Goal: Check status: Check status

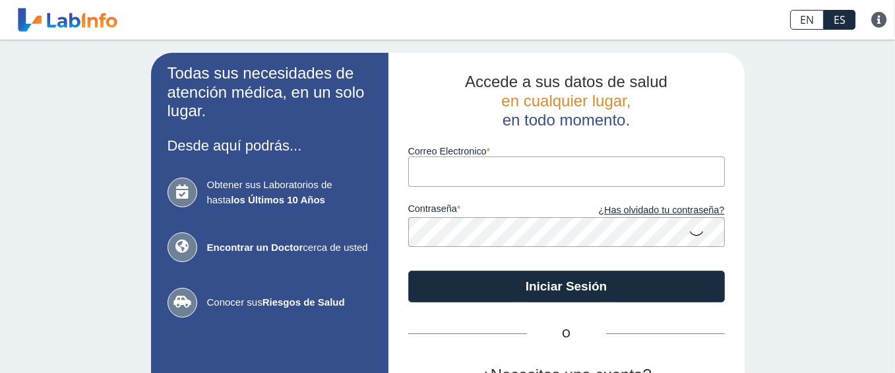
click at [447, 187] on div "contraseña ¿Has olvidado tu contraseña?" at bounding box center [566, 217] width 317 height 60
click at [450, 176] on input "Correo Electronico" at bounding box center [566, 171] width 317 height 30
type input "[EMAIL_ADDRESS][DOMAIN_NAME]"
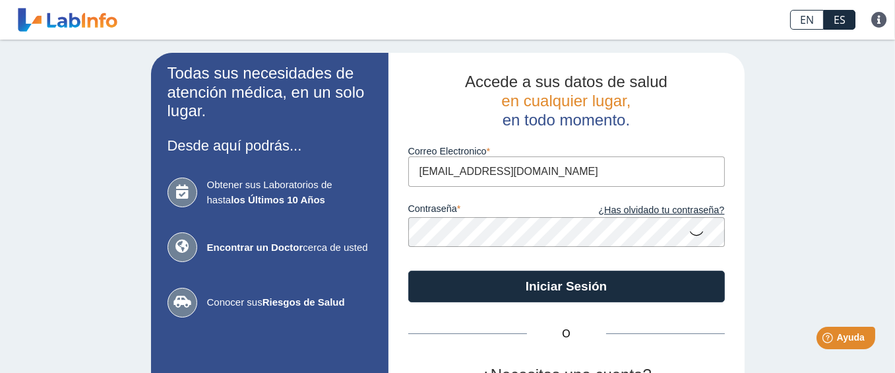
click at [697, 232] on icon at bounding box center [697, 233] width 16 height 26
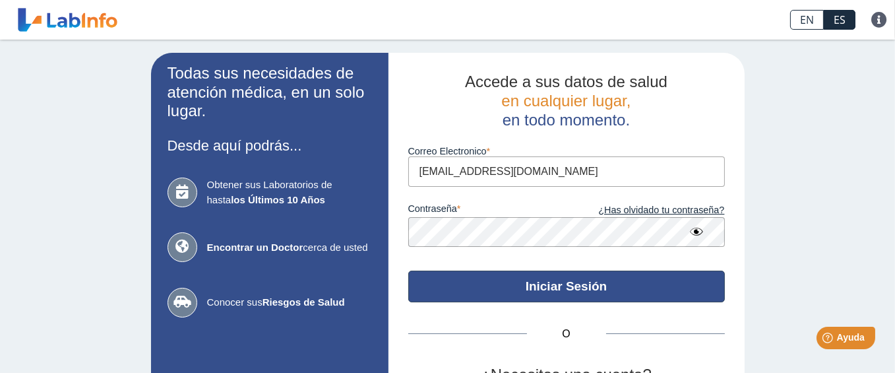
click at [485, 276] on button "Iniciar Sesión" at bounding box center [566, 286] width 317 height 32
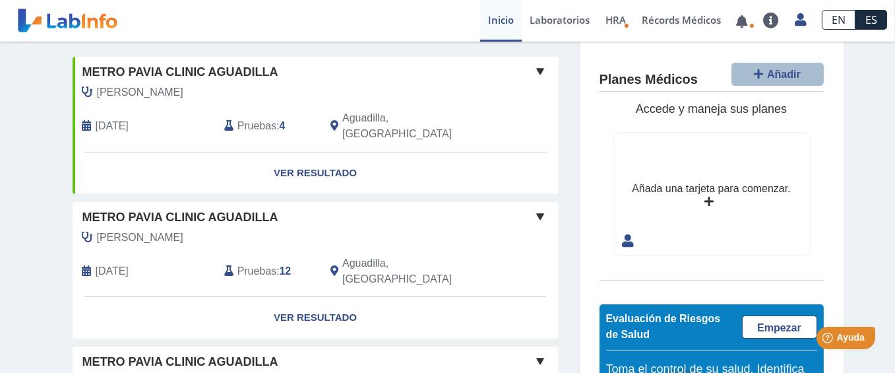
scroll to position [264, 0]
click at [322, 152] on link "Ver Resultado" at bounding box center [316, 173] width 486 height 42
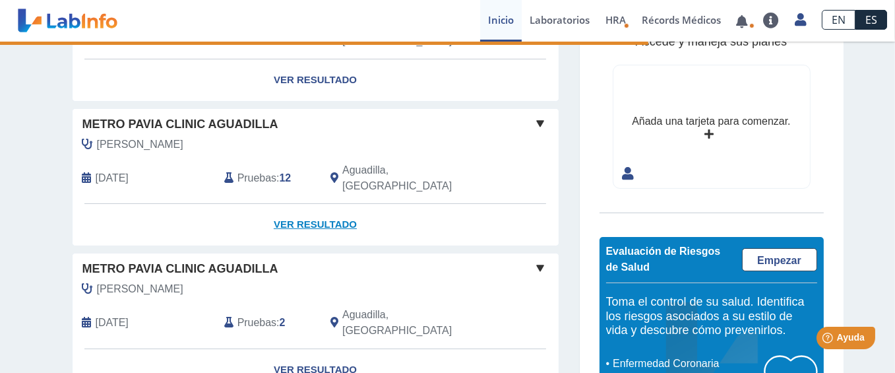
scroll to position [224, 0]
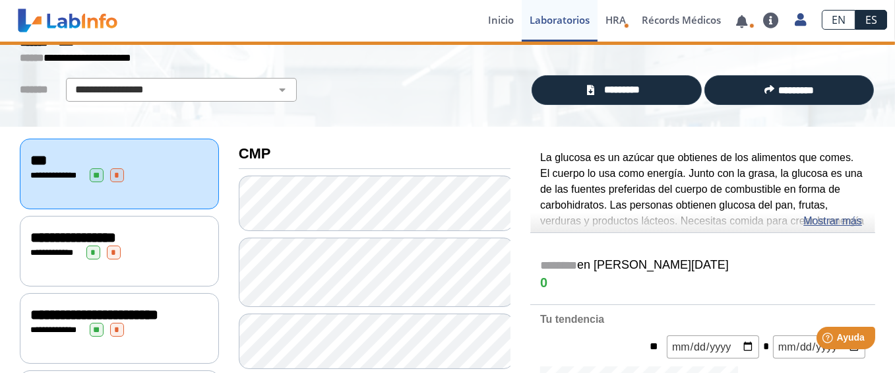
scroll to position [66, 0]
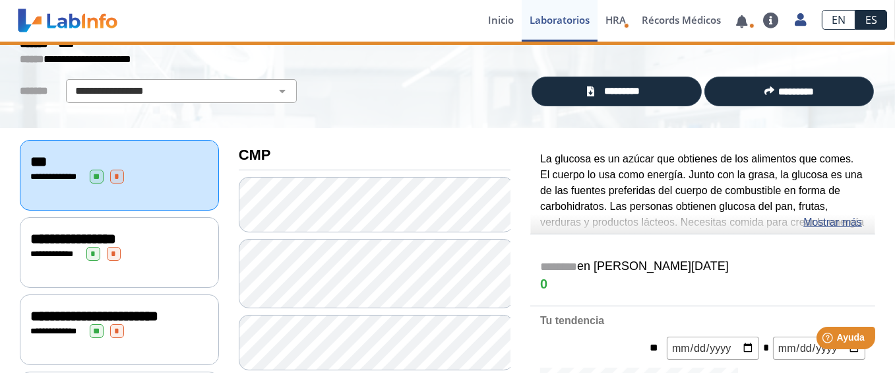
click at [152, 200] on div "**********" at bounding box center [119, 175] width 199 height 71
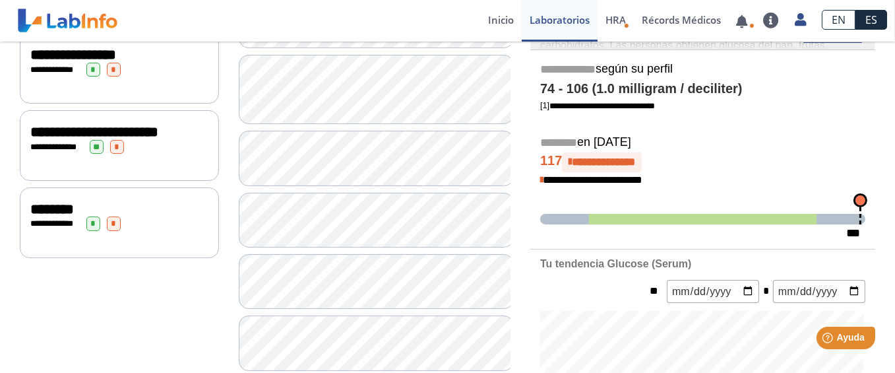
scroll to position [251, 0]
click at [168, 255] on div "**********" at bounding box center [119, 222] width 199 height 71
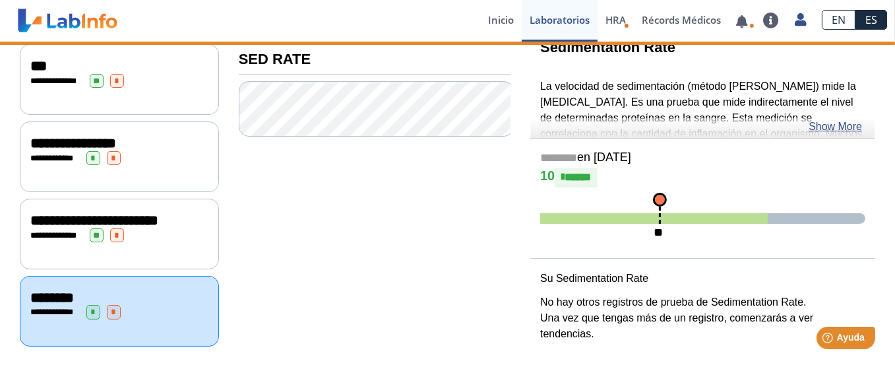
scroll to position [168, 0]
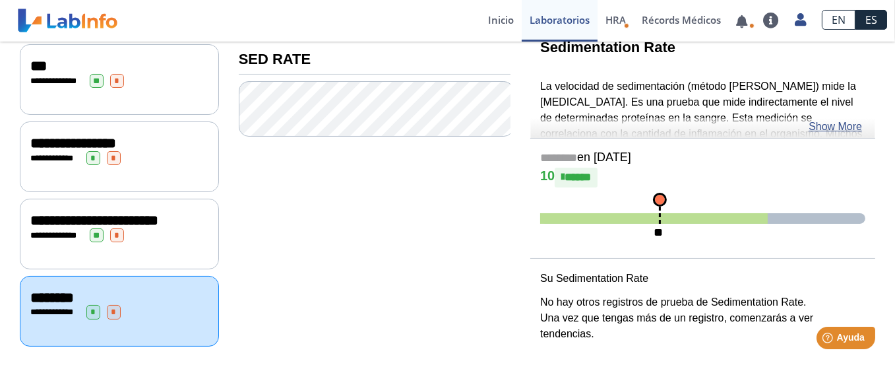
click at [145, 235] on div "**********" at bounding box center [119, 235] width 178 height 14
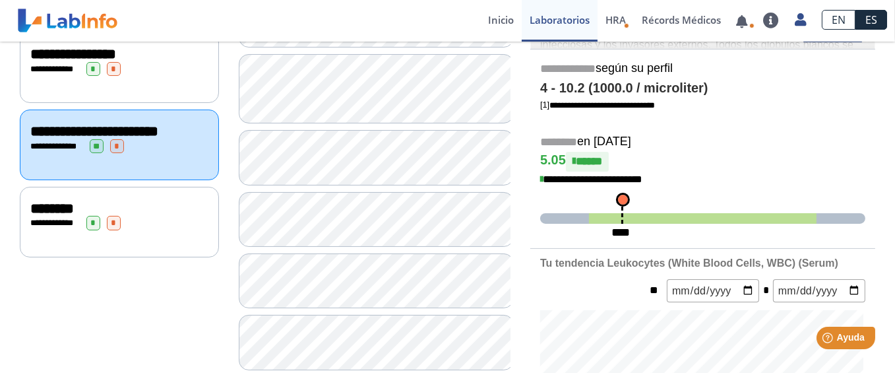
scroll to position [53, 0]
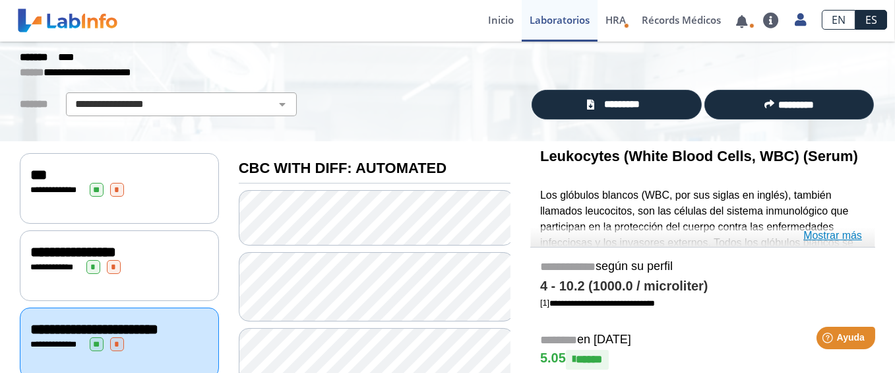
click at [822, 237] on link "Mostrar más" at bounding box center [832, 236] width 59 height 16
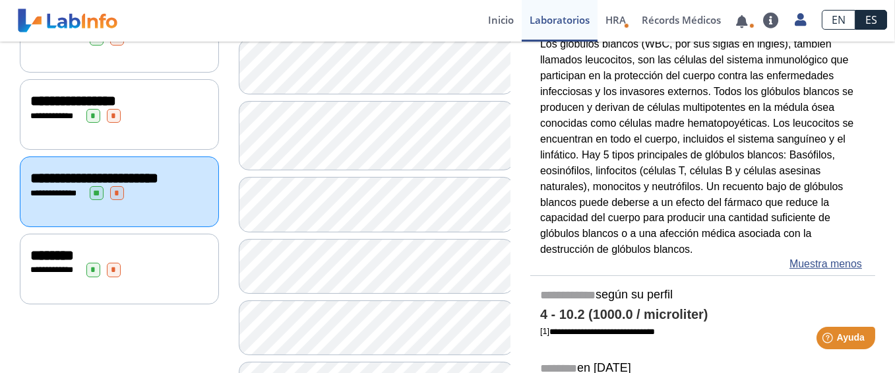
scroll to position [198, 0]
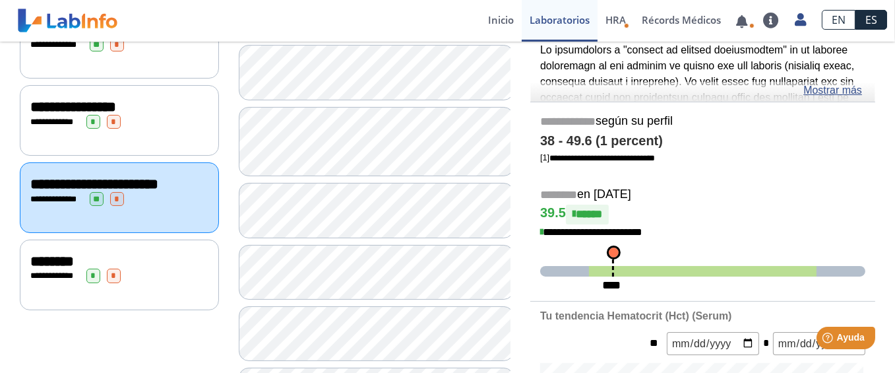
scroll to position [132, 0]
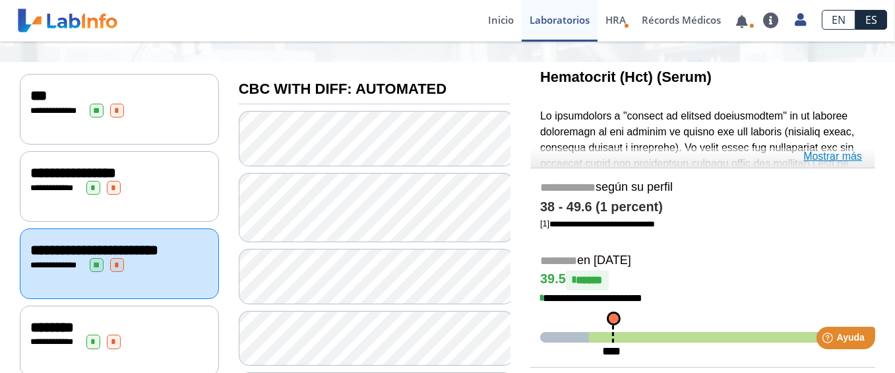
click at [831, 159] on link "Mostrar más" at bounding box center [832, 156] width 59 height 16
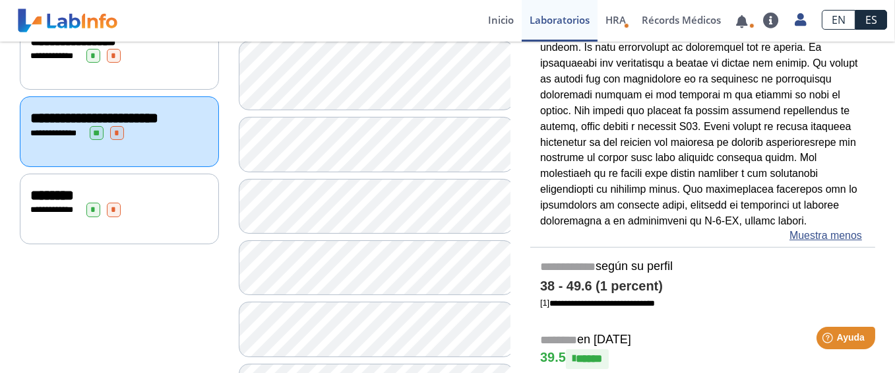
scroll to position [330, 0]
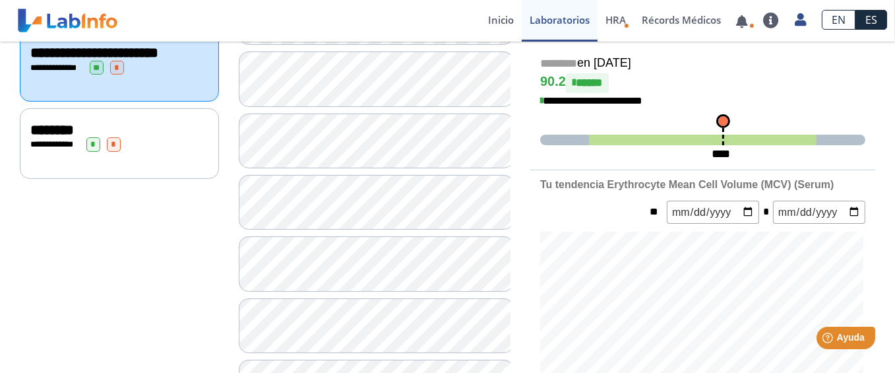
scroll to position [396, 0]
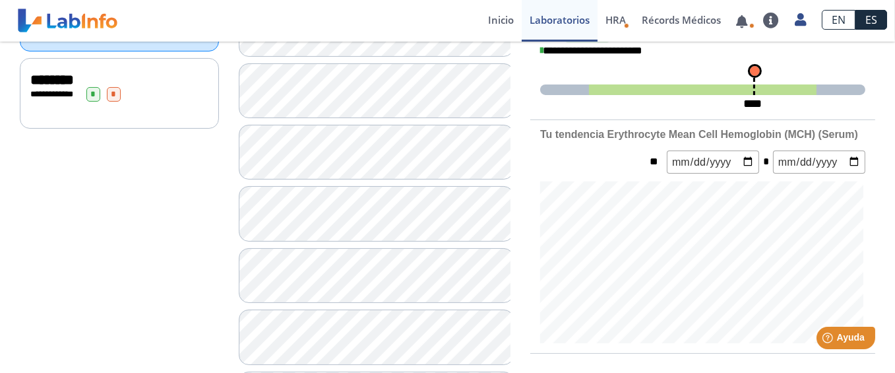
scroll to position [396, 0]
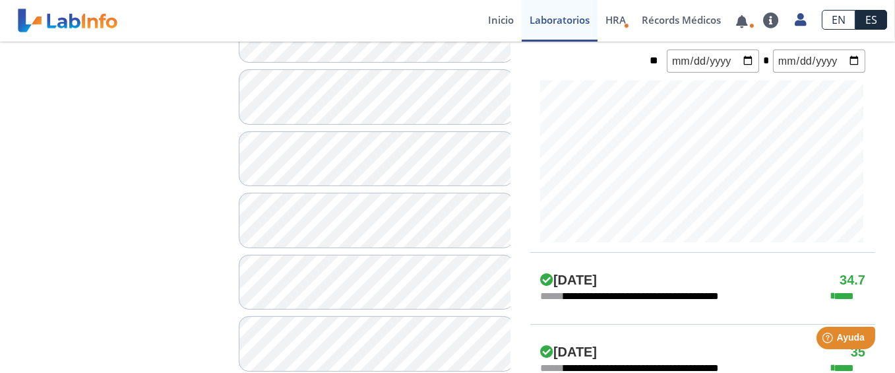
scroll to position [528, 0]
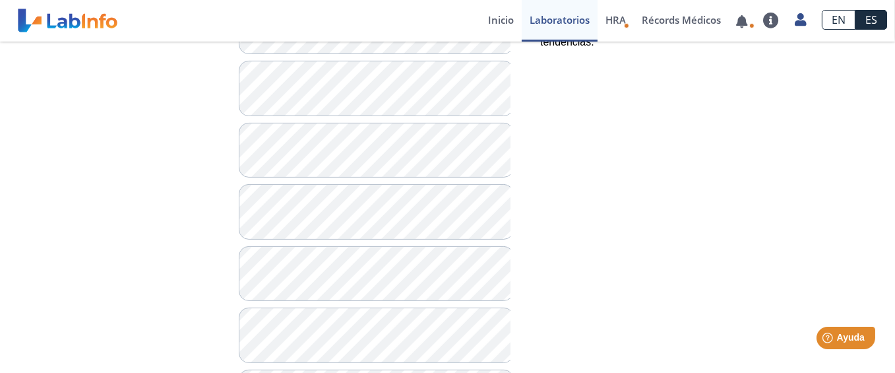
scroll to position [528, 0]
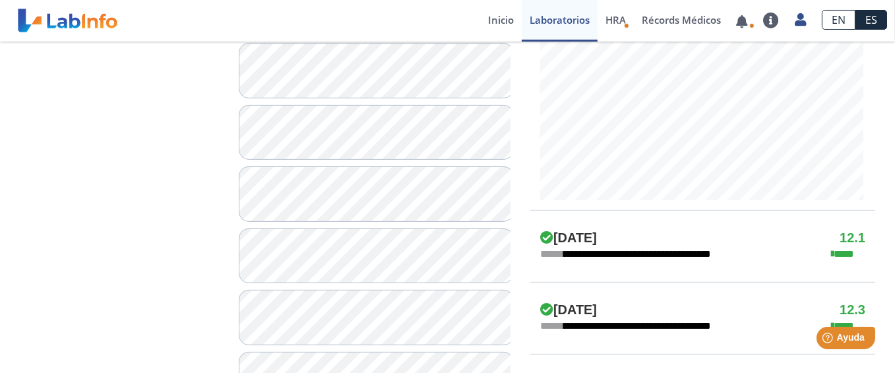
scroll to position [659, 0]
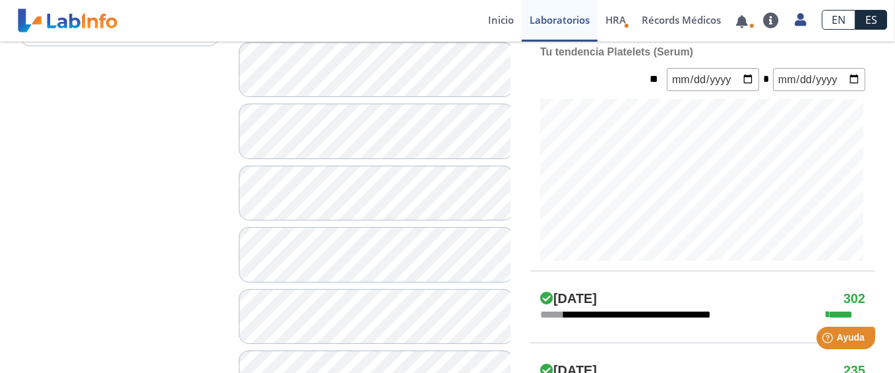
scroll to position [659, 0]
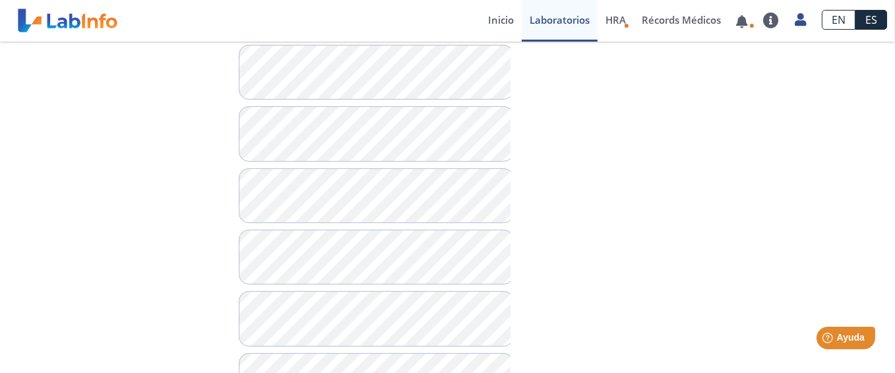
scroll to position [725, 0]
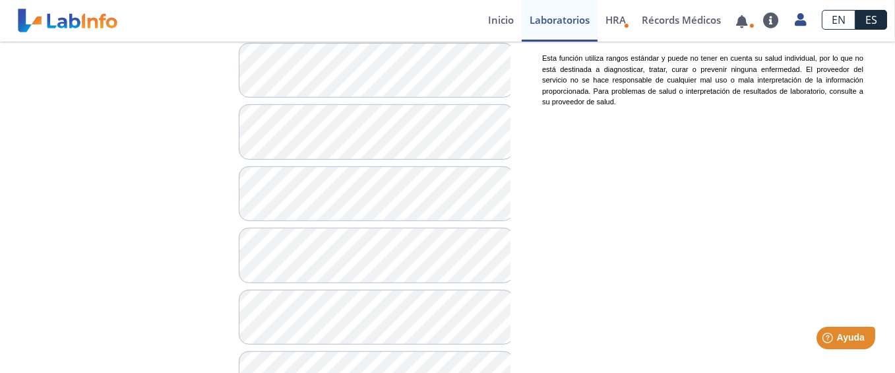
scroll to position [923, 0]
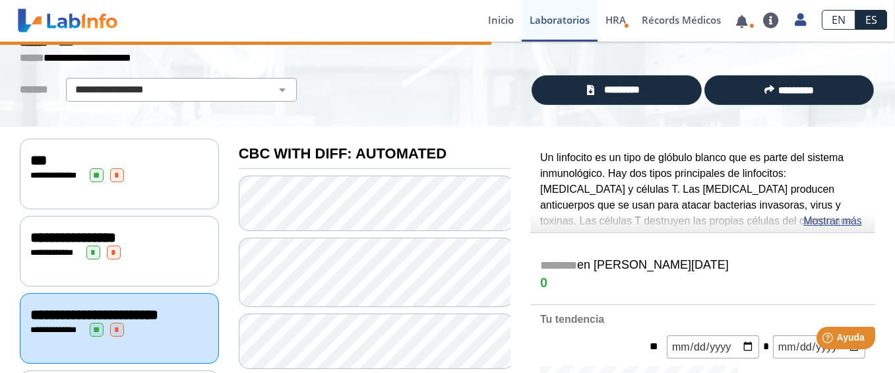
scroll to position [66, 0]
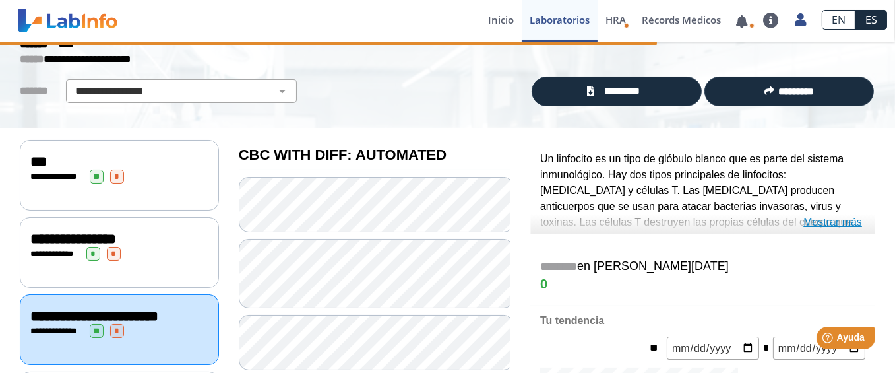
click at [825, 226] on link "Mostrar más" at bounding box center [832, 222] width 59 height 16
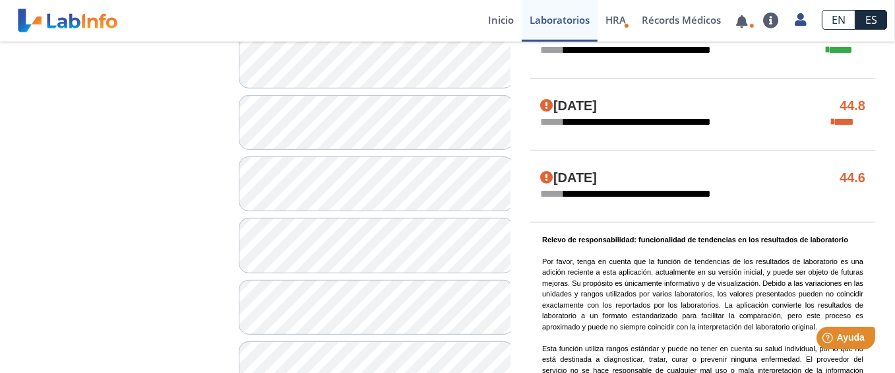
scroll to position [791, 0]
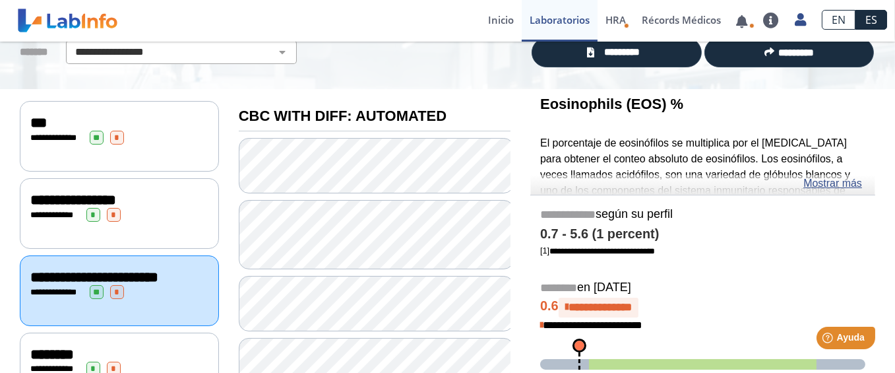
scroll to position [132, 0]
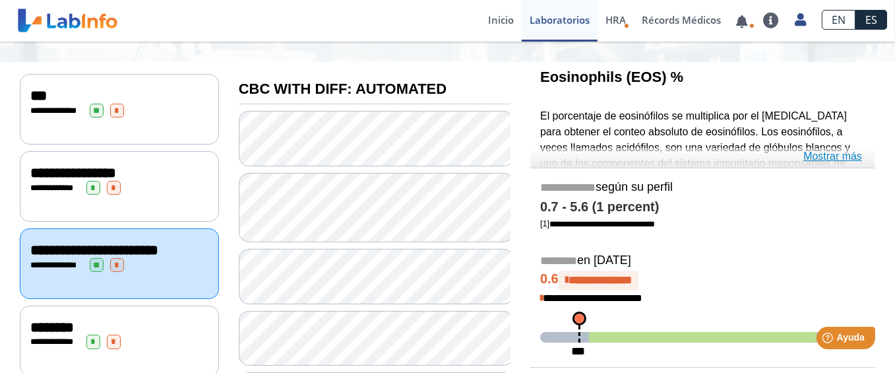
click at [827, 159] on link "Mostrar más" at bounding box center [832, 156] width 59 height 16
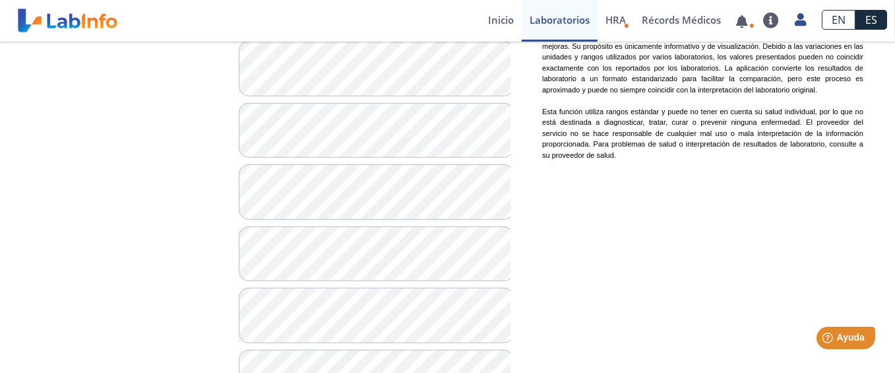
scroll to position [1073, 0]
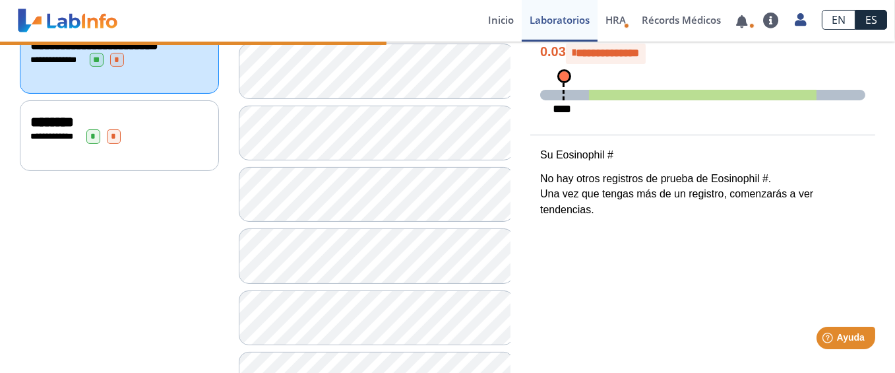
scroll to position [84, 0]
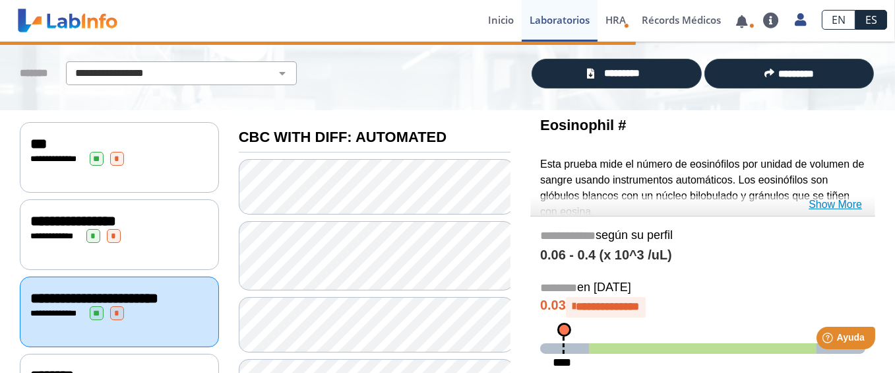
click at [844, 205] on link "Show More" at bounding box center [834, 205] width 53 height 16
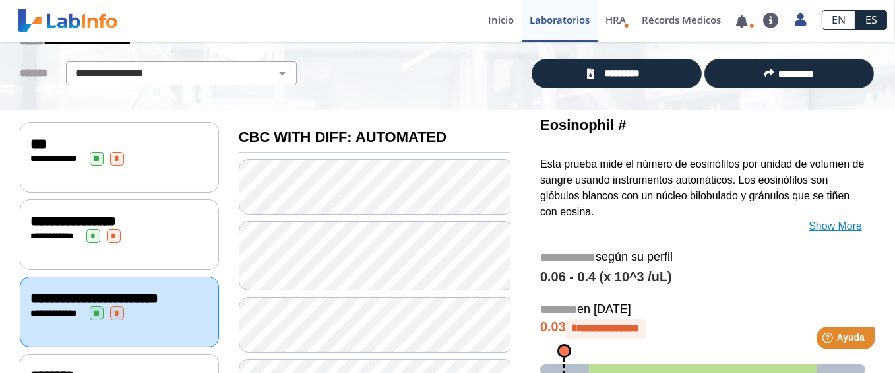
click at [822, 222] on link "Show More" at bounding box center [834, 226] width 53 height 16
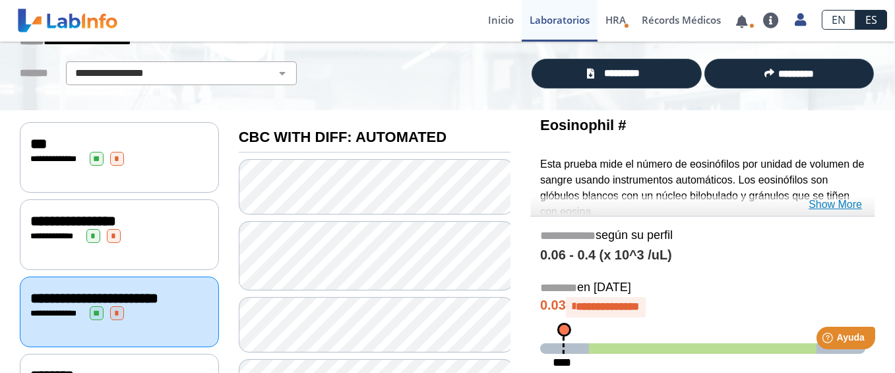
click at [818, 204] on link "Show More" at bounding box center [834, 205] width 53 height 16
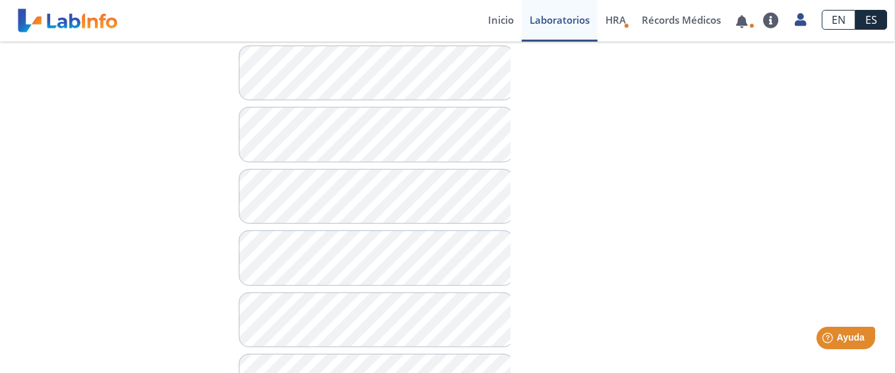
scroll to position [1007, 0]
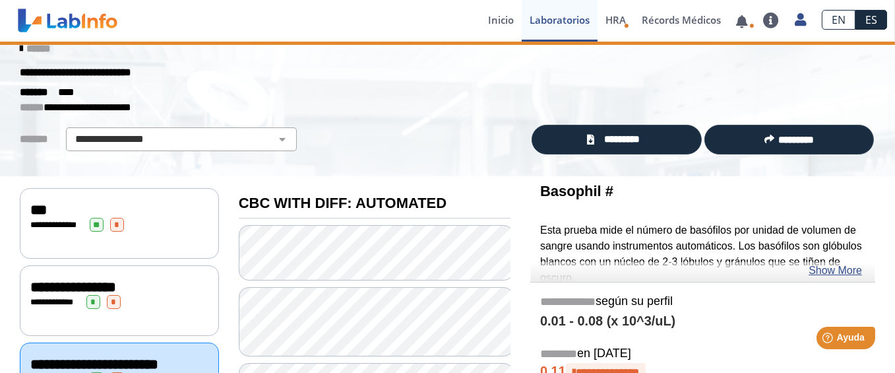
scroll to position [18, 0]
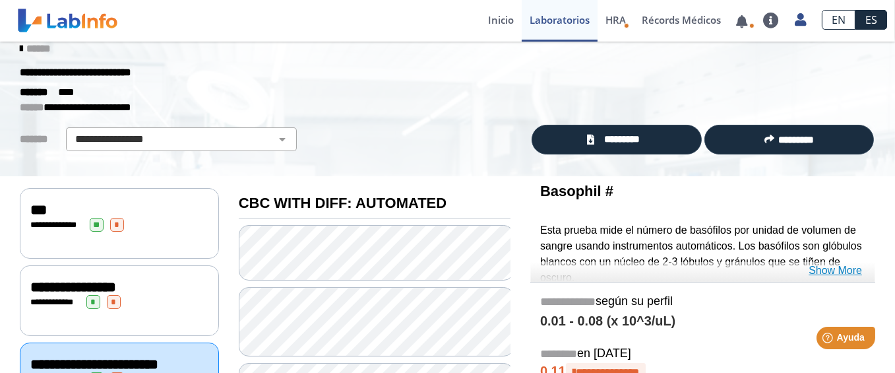
click at [824, 268] on link "Show More" at bounding box center [834, 270] width 53 height 16
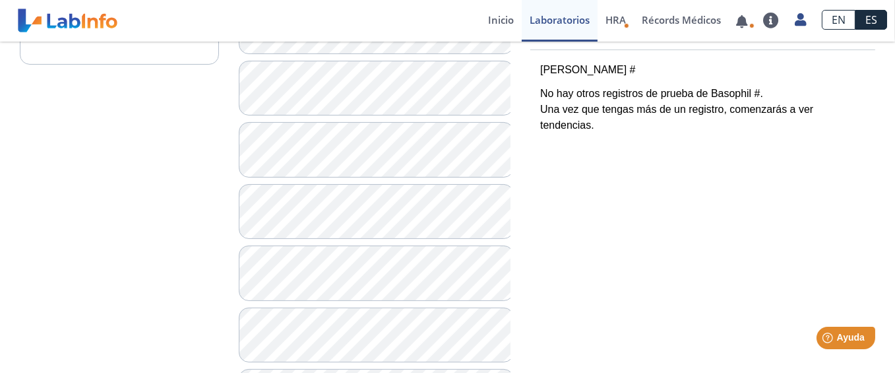
scroll to position [413, 0]
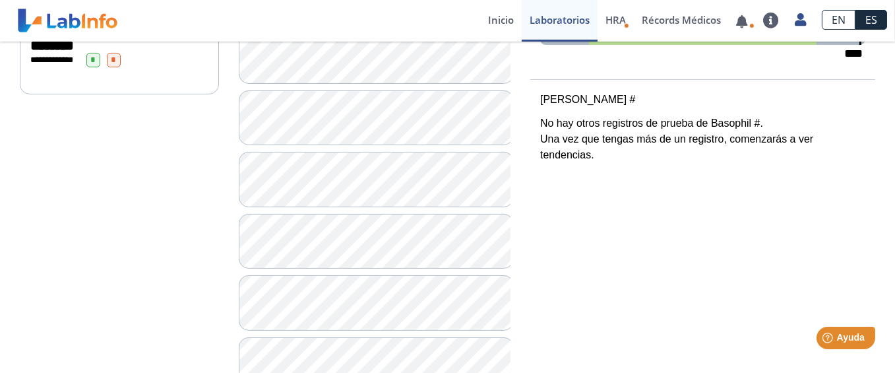
drag, startPoint x: 553, startPoint y: 96, endPoint x: 598, endPoint y: 94, distance: 45.6
click at [598, 94] on p "[PERSON_NAME] #" at bounding box center [702, 100] width 325 height 16
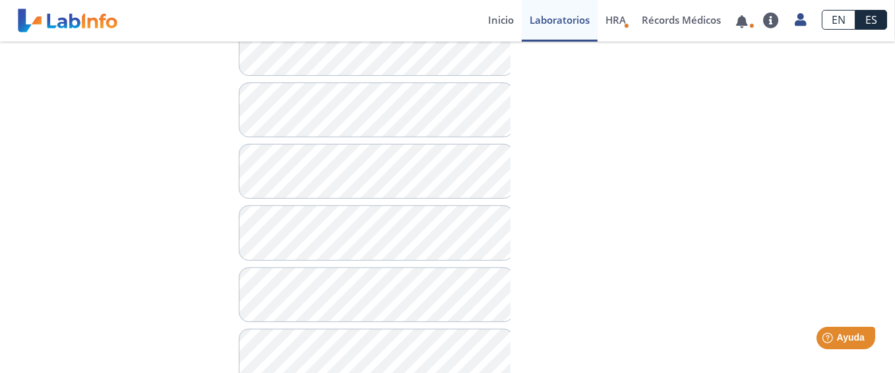
scroll to position [809, 0]
click at [451, 268] on div at bounding box center [375, 85] width 272 height 1302
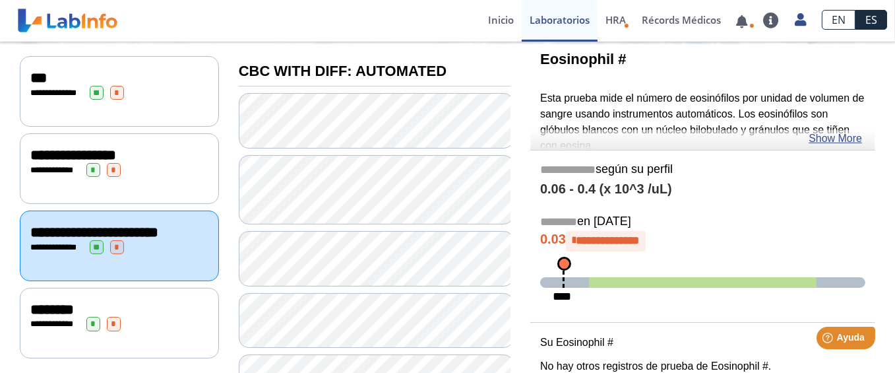
scroll to position [84, 0]
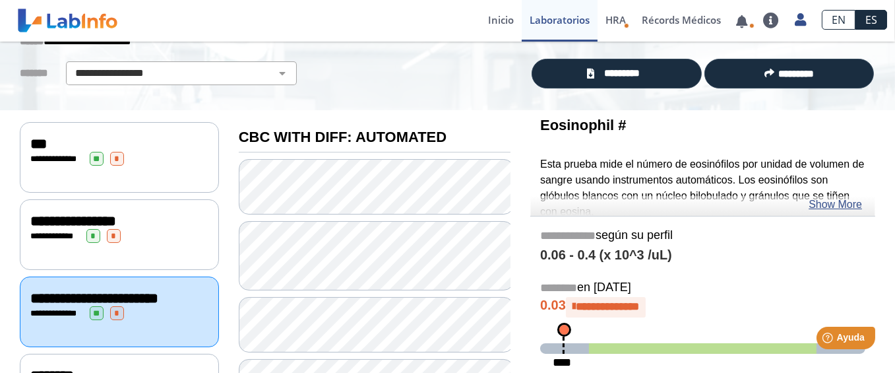
click at [160, 229] on div "**********" at bounding box center [119, 236] width 178 height 14
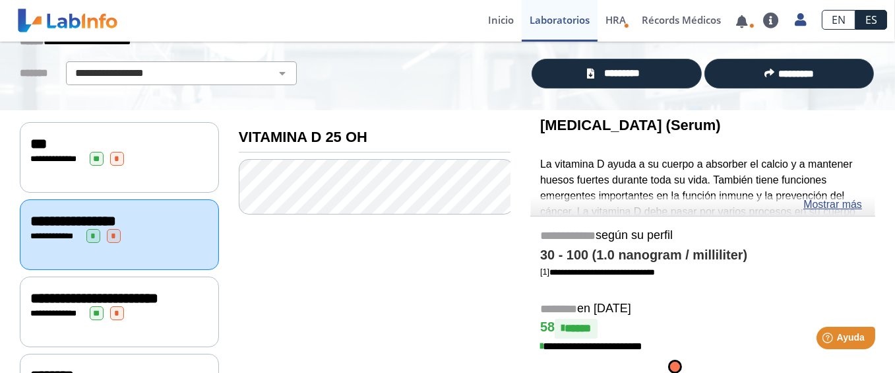
click at [118, 171] on div "**********" at bounding box center [119, 157] width 199 height 71
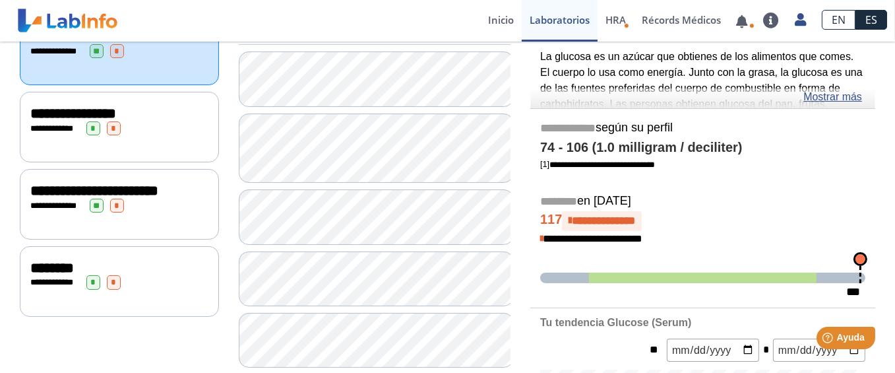
scroll to position [119, 0]
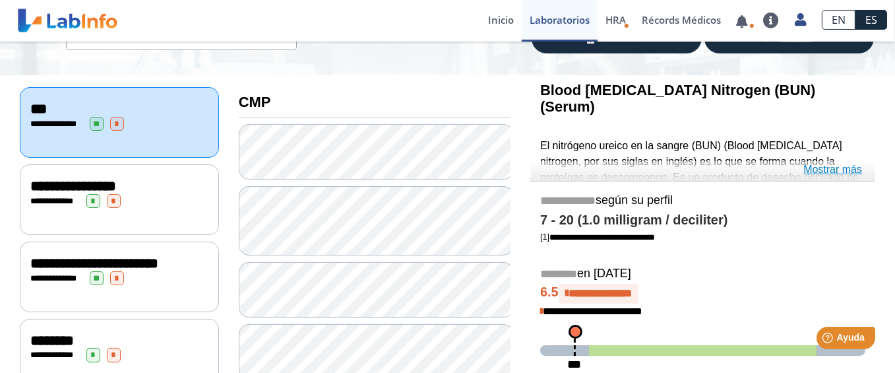
click at [816, 170] on link "Mostrar más" at bounding box center [832, 170] width 59 height 16
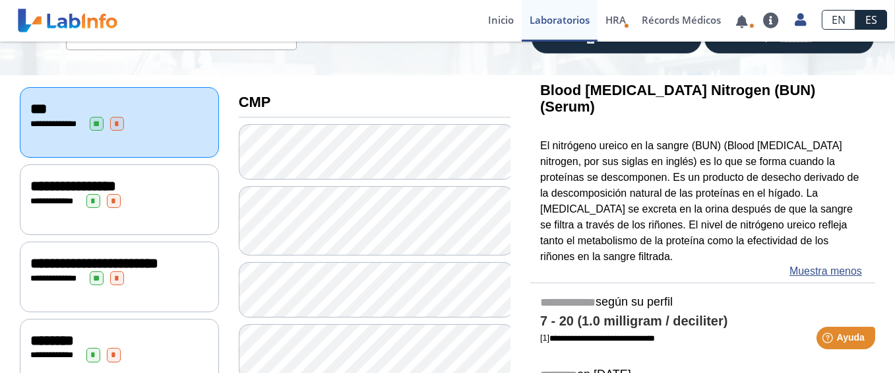
drag, startPoint x: 537, startPoint y: 92, endPoint x: 636, endPoint y: 88, distance: 99.0
click at [636, 88] on b "Blood [MEDICAL_DATA] Nitrogen (BUN) (Serum)" at bounding box center [677, 98] width 275 height 33
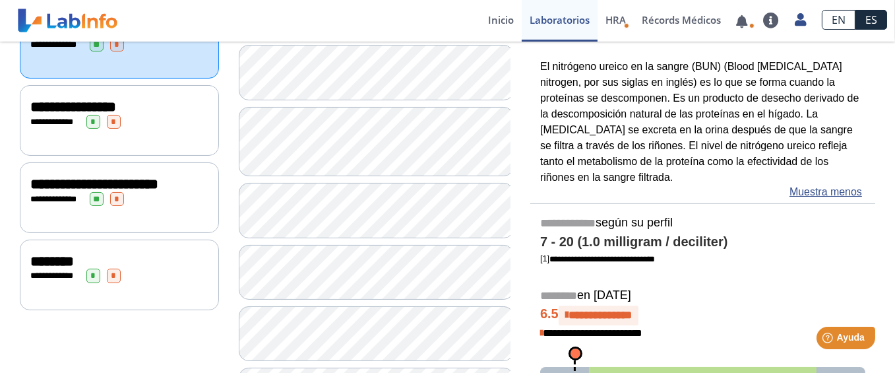
scroll to position [251, 0]
